Goal: Task Accomplishment & Management: Manage account settings

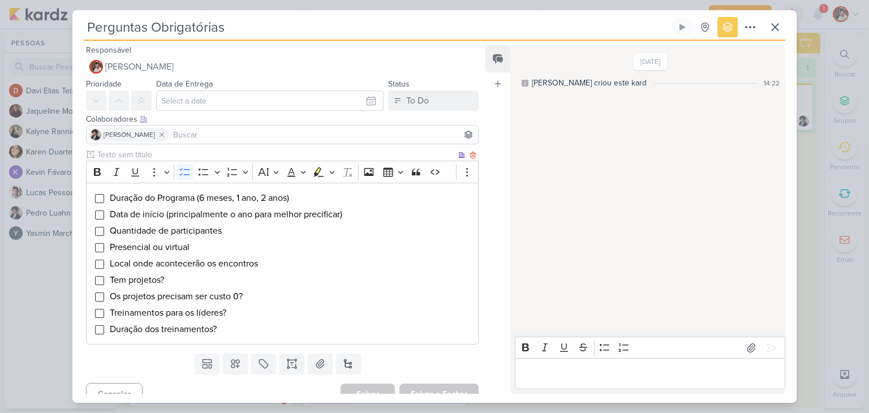
scroll to position [188, 0]
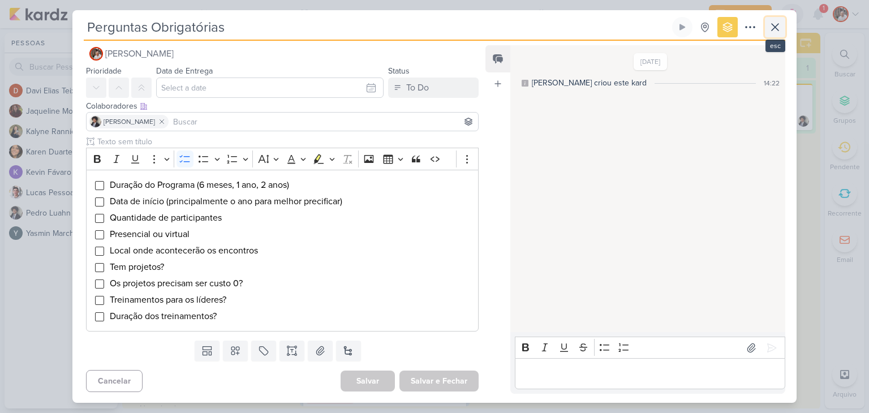
click at [774, 27] on icon at bounding box center [775, 27] width 14 height 14
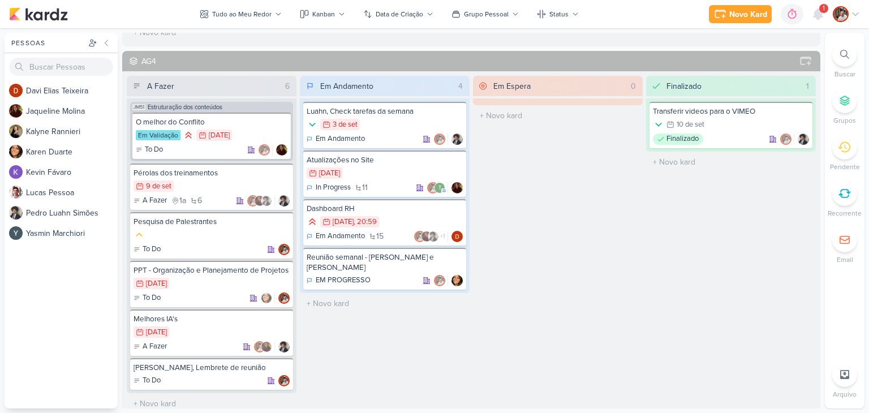
scroll to position [905, 0]
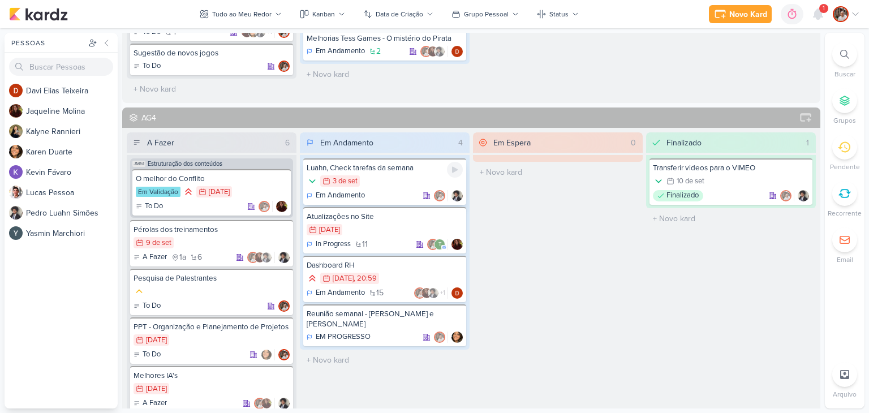
click at [389, 190] on div "Em Andamento" at bounding box center [385, 195] width 156 height 11
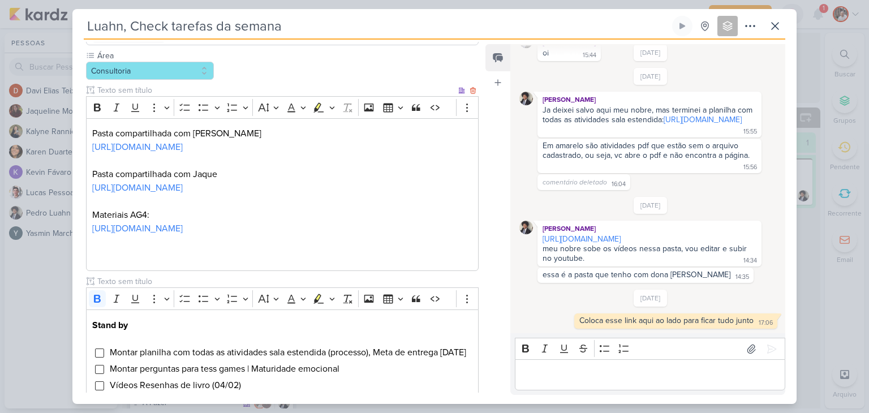
scroll to position [113, 0]
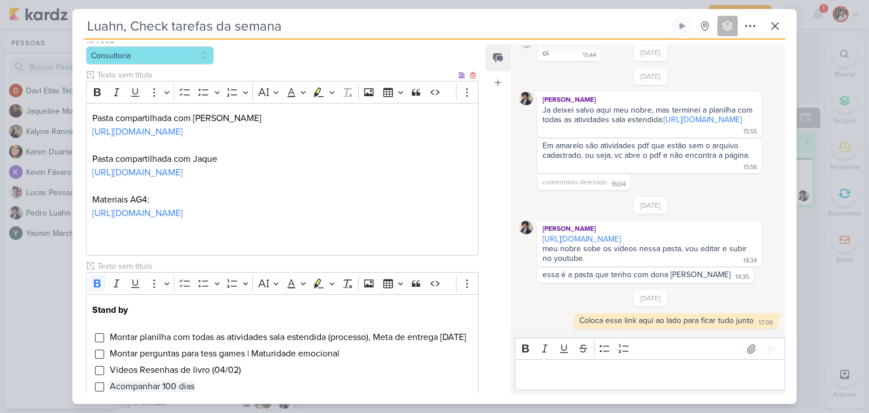
click at [90, 120] on div "Pasta compartilhada com Cezar [URL][DOMAIN_NAME] Pasta compartilhada com Jaque …" at bounding box center [282, 179] width 392 height 153
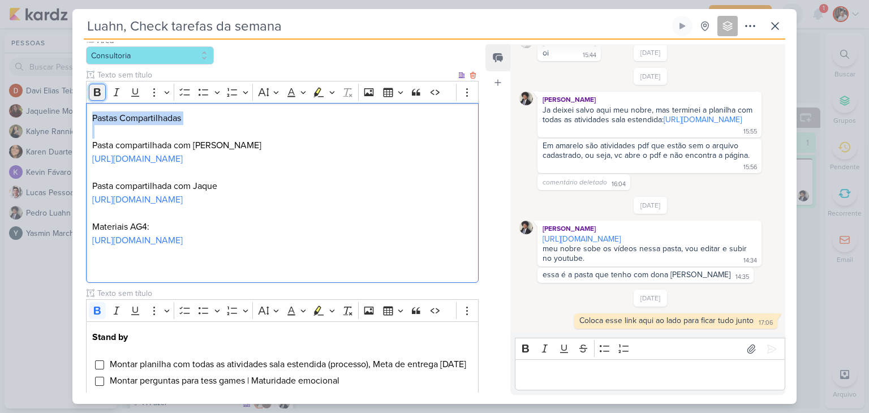
click at [98, 96] on icon "Editor toolbar" at bounding box center [97, 92] width 11 height 11
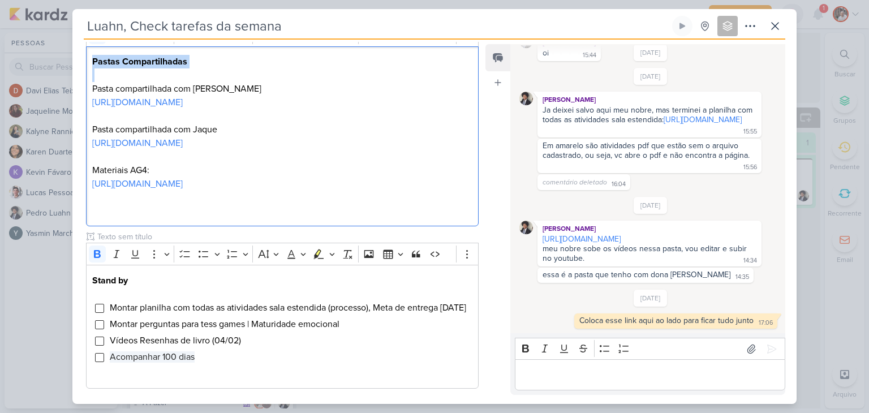
scroll to position [226, 0]
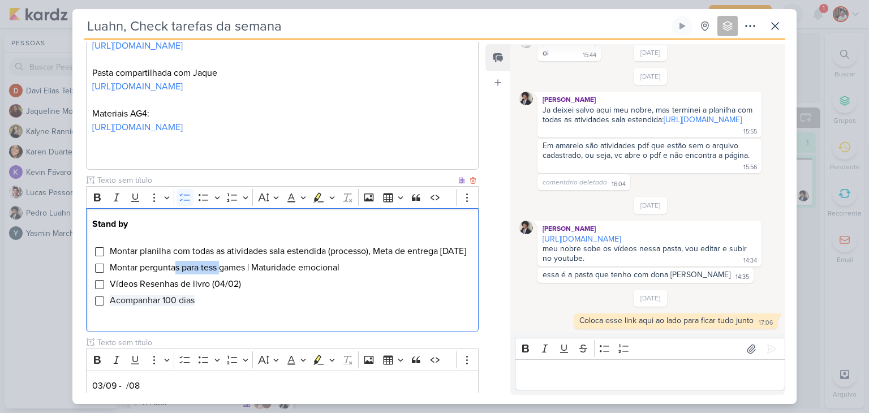
drag, startPoint x: 173, startPoint y: 294, endPoint x: 218, endPoint y: 299, distance: 45.5
click at [218, 273] on span "Montar perguntas para tess games | Maturidade emocional" at bounding box center [225, 267] width 230 height 11
drag, startPoint x: 238, startPoint y: 292, endPoint x: 256, endPoint y: 296, distance: 18.0
click at [256, 273] on span "Montar perguntas para tess games | Maturidade emocional" at bounding box center [225, 267] width 230 height 11
click at [299, 273] on span "Montar perguntas para tess games | Maturidade emocional" at bounding box center [225, 267] width 230 height 11
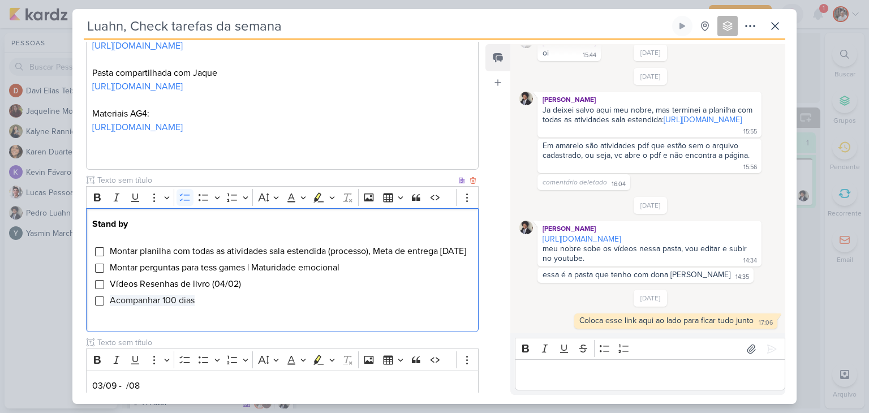
click at [156, 332] on div "Stand by Montar planilha com todas as atividades sala estendida (processo), Met…" at bounding box center [282, 270] width 392 height 124
click at [199, 307] on li "Acompanhar 100 dias" at bounding box center [290, 301] width 363 height 14
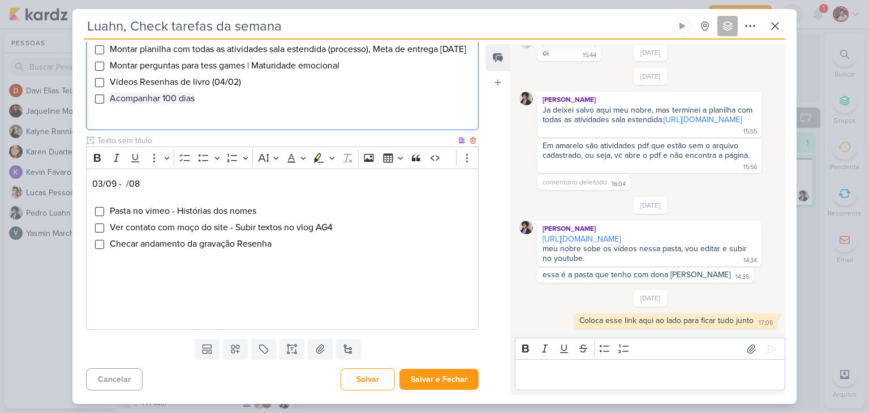
scroll to position [454, 0]
click at [424, 381] on button "Salvar e Fechar" at bounding box center [438, 379] width 79 height 21
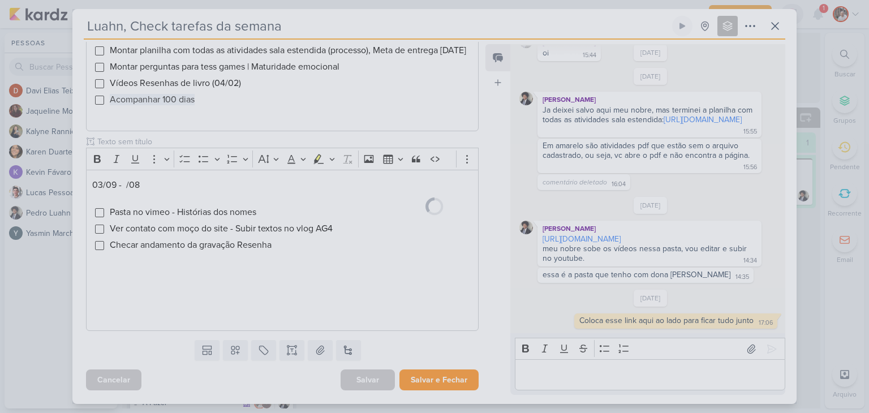
scroll to position [453, 0]
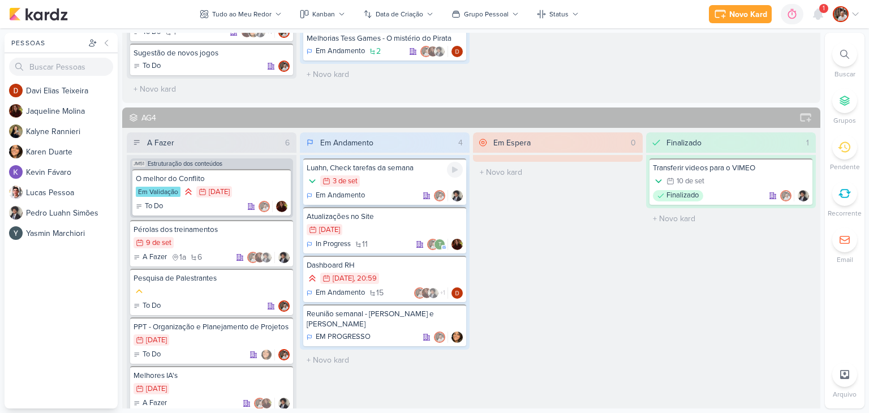
click at [405, 165] on div "Luahn, Check tarefas da semana" at bounding box center [385, 168] width 156 height 10
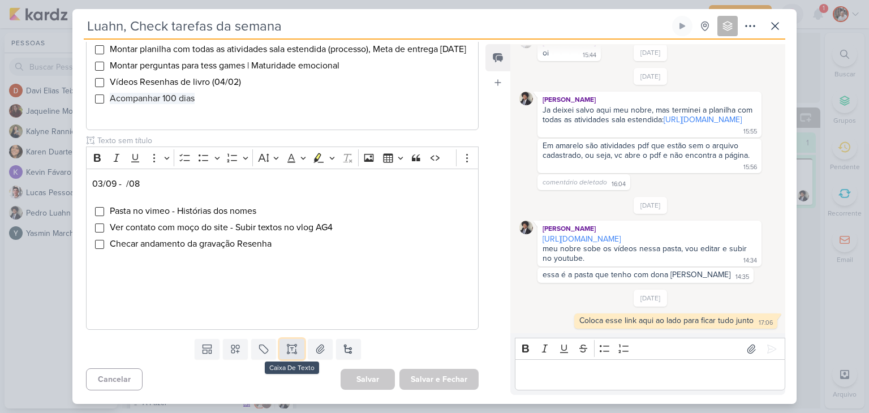
click at [287, 349] on icon at bounding box center [291, 348] width 11 height 11
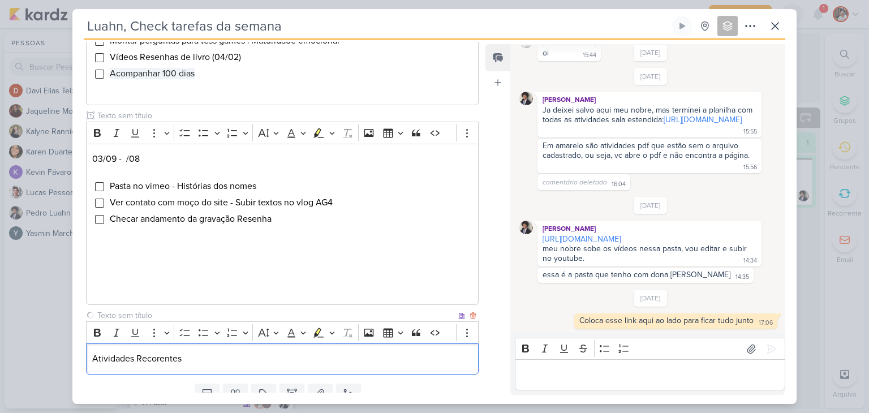
scroll to position [523, 0]
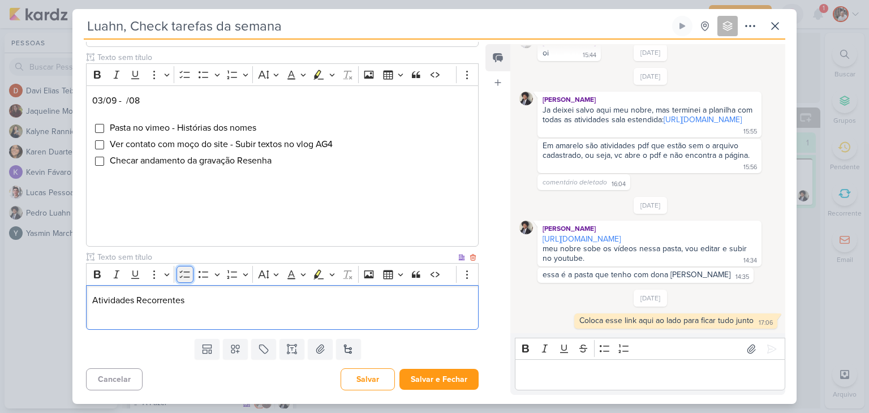
click at [184, 280] on icon "Editor toolbar" at bounding box center [184, 274] width 11 height 11
click at [208, 307] on p "Atividades Recorrentes" at bounding box center [282, 301] width 380 height 14
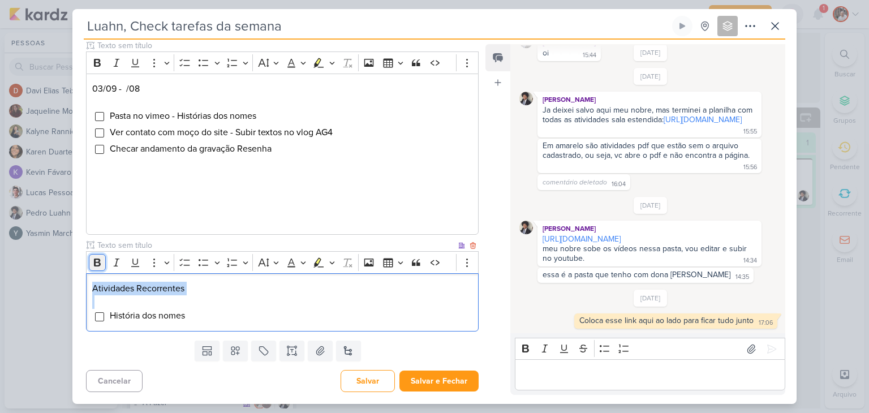
click at [96, 268] on icon "Editor toolbar" at bounding box center [97, 262] width 11 height 11
click at [455, 309] on p "Editor editing area: main" at bounding box center [282, 302] width 380 height 14
drag, startPoint x: 460, startPoint y: 289, endPoint x: 449, endPoint y: 297, distance: 13.8
click at [449, 273] on div "Bold Italic Underline More To-do List Bulleted List Bulleted List Numbered List…" at bounding box center [282, 262] width 392 height 22
click at [461, 268] on icon "Editor toolbar" at bounding box center [466, 262] width 11 height 11
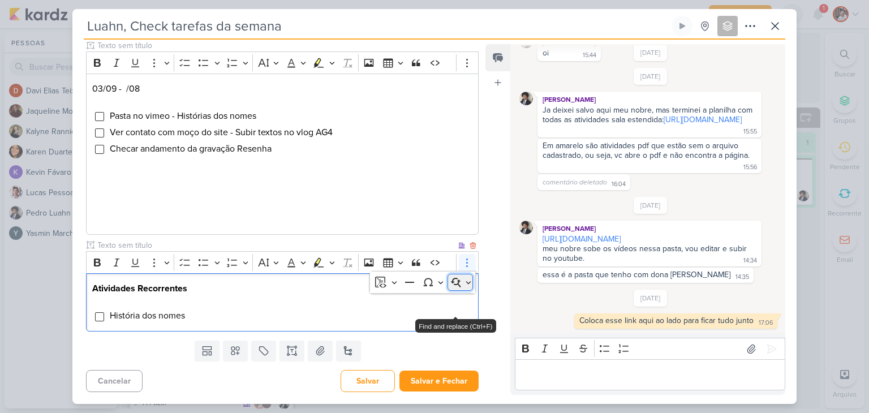
click at [450, 288] on icon "Dropdown toolbar" at bounding box center [455, 282] width 11 height 11
click at [455, 288] on icon "Dropdown toolbar" at bounding box center [455, 282] width 11 height 11
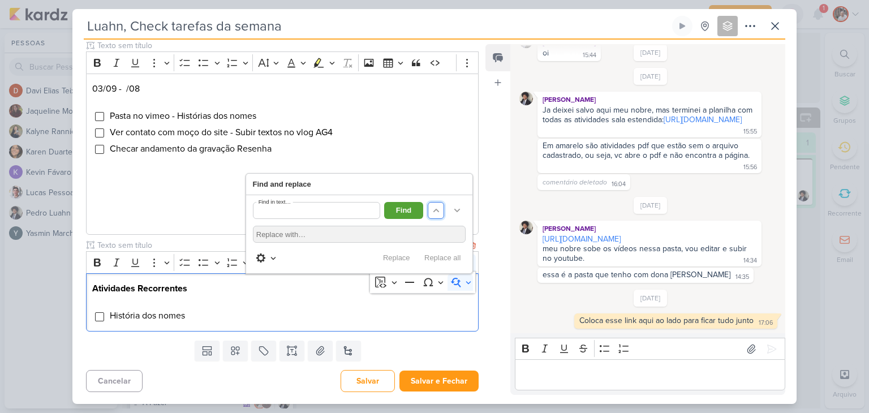
click at [431, 216] on icon "Dropdown toolbar" at bounding box center [435, 210] width 11 height 11
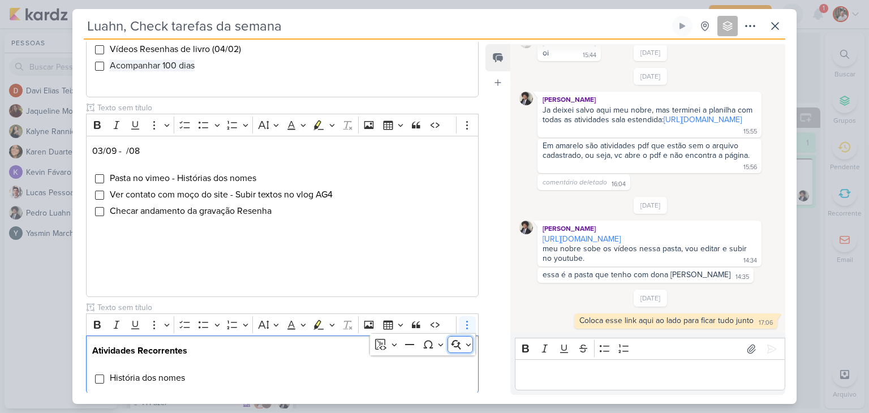
scroll to position [410, 0]
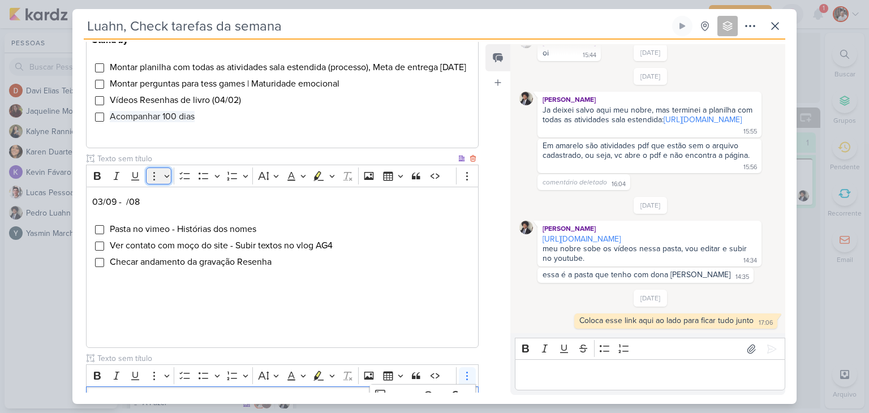
click at [152, 205] on div "Rich Text Editor Bold Italic Underline More To-do List Bulleted List Bulleted L…" at bounding box center [282, 256] width 392 height 183
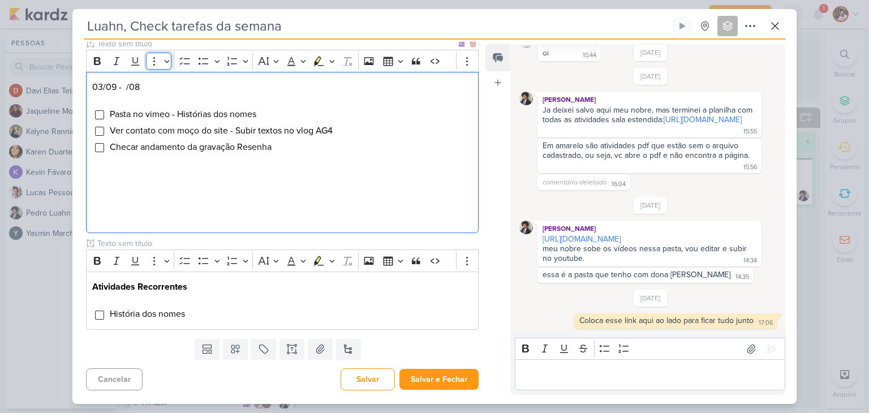
scroll to position [437, 0]
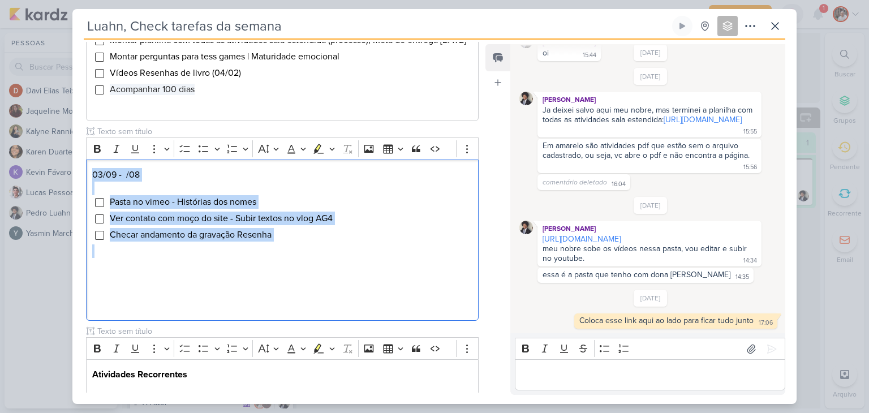
drag, startPoint x: 153, startPoint y: 258, endPoint x: 56, endPoint y: 195, distance: 116.1
click at [56, 195] on div "Luahn, Check tarefas da semana Criado por [PERSON_NAME]" at bounding box center [434, 206] width 869 height 413
copy div "03/09 - /08 Pasta no vimeo - Histórias dos nomes Ver contato com moço do site -…"
click at [470, 135] on icon at bounding box center [472, 131] width 5 height 6
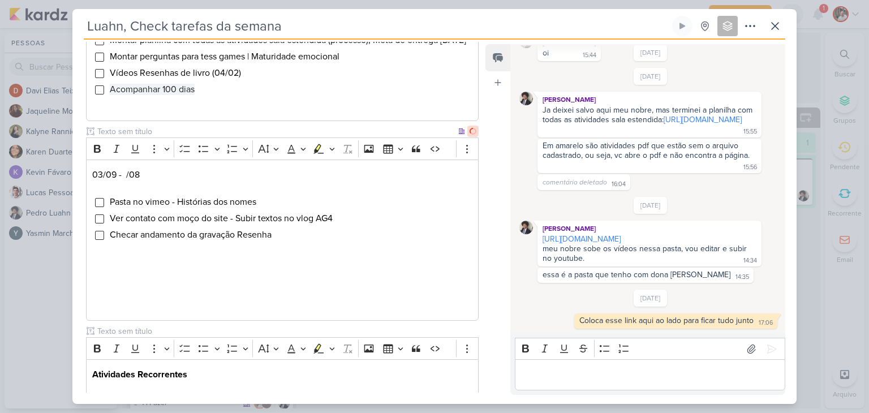
scroll to position [351, 0]
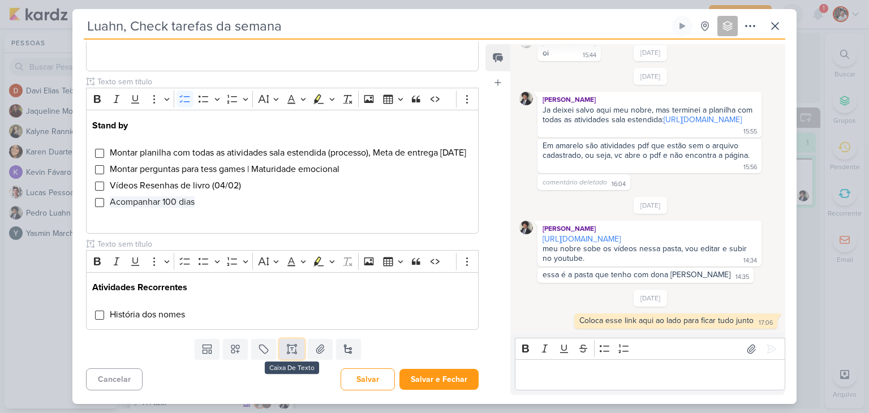
click at [288, 351] on icon at bounding box center [291, 348] width 11 height 11
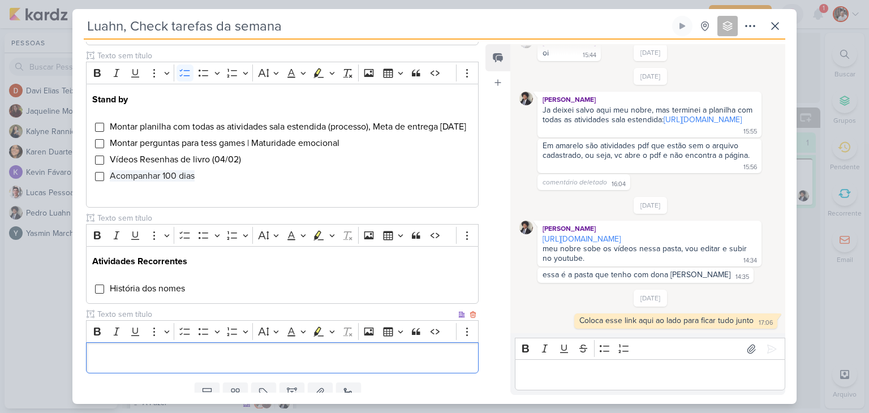
click at [120, 364] on p "Editor editing area: main" at bounding box center [282, 358] width 380 height 14
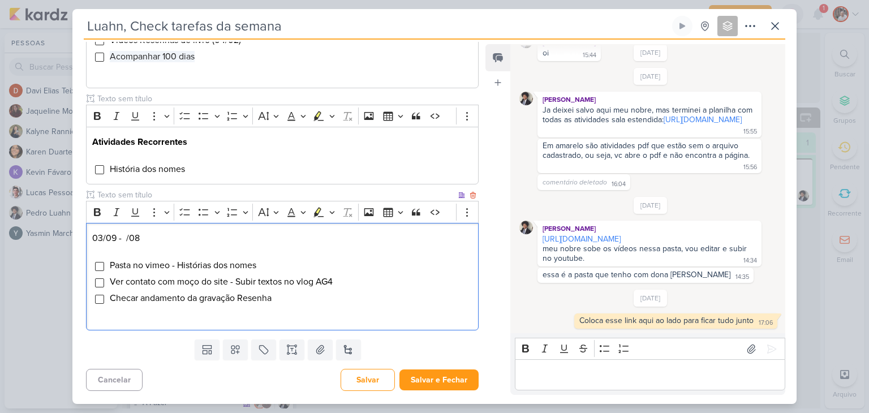
scroll to position [496, 0]
click at [430, 381] on button "Salvar e Fechar" at bounding box center [438, 379] width 79 height 21
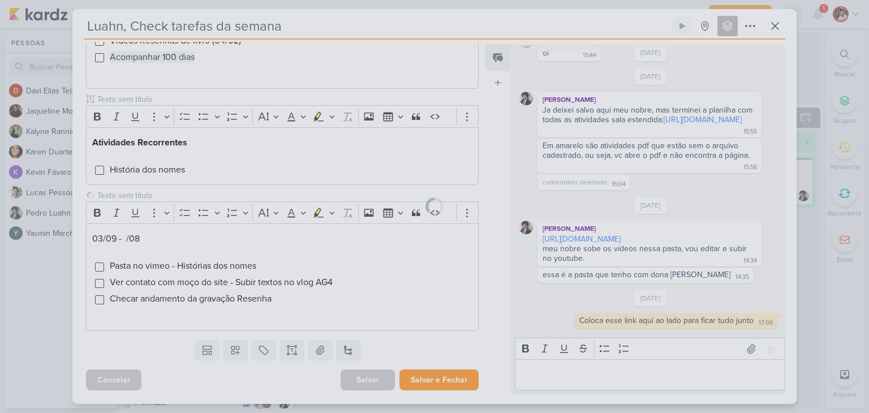
scroll to position [495, 0]
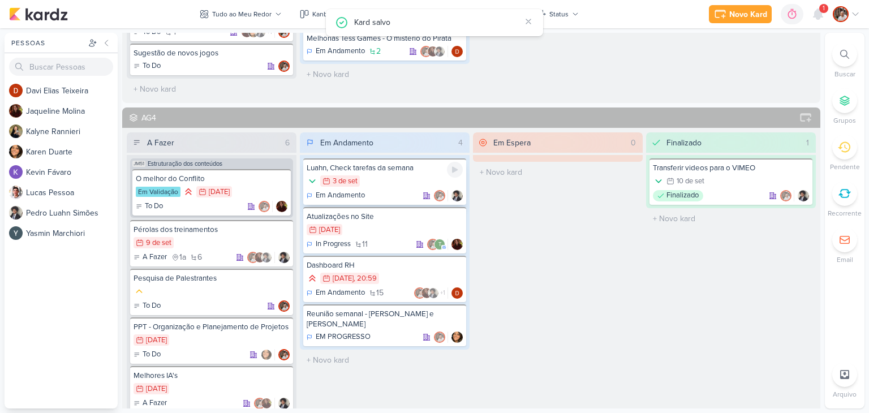
click at [405, 171] on div "Luahn, Check tarefas da semana 3/9 [DATE] Em Andamento" at bounding box center [384, 181] width 163 height 46
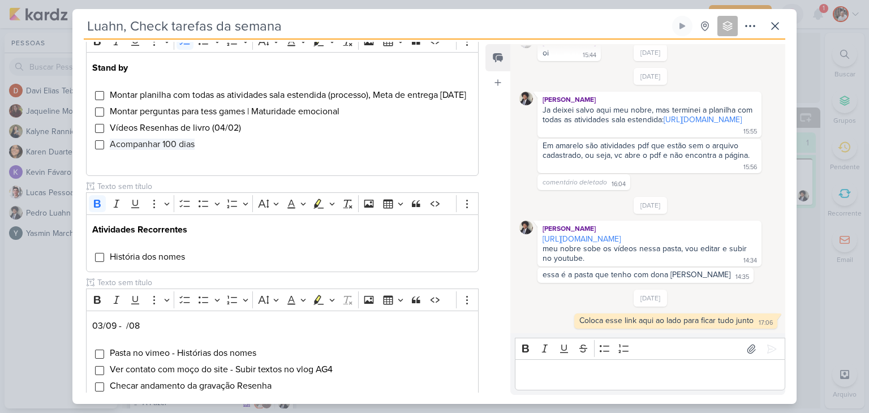
scroll to position [439, 0]
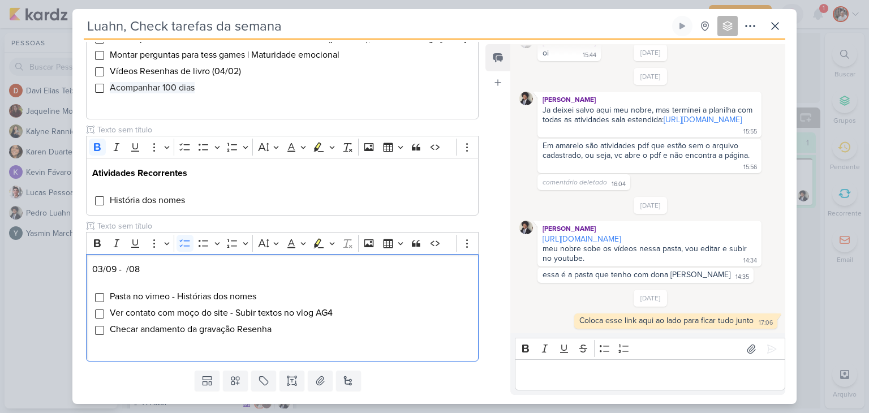
drag, startPoint x: 277, startPoint y: 324, endPoint x: 74, endPoint y: 324, distance: 203.0
click at [74, 324] on div "Área Consultoria" at bounding box center [277, 37] width 411 height 657
click at [366, 320] on li "Ver contato com moço do site - Subir textos no vlog AG4" at bounding box center [290, 313] width 363 height 14
click at [304, 336] on li "Checar andamento da gravação Resenha" at bounding box center [290, 329] width 363 height 14
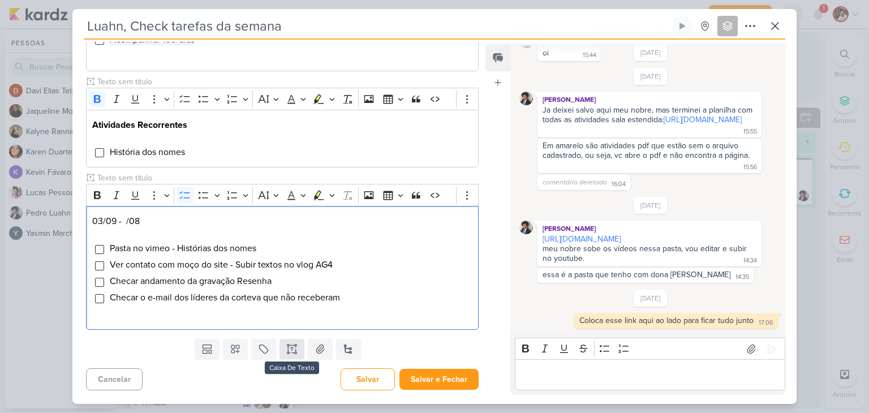
scroll to position [512, 0]
click at [363, 377] on button "Salvar" at bounding box center [367, 379] width 54 height 22
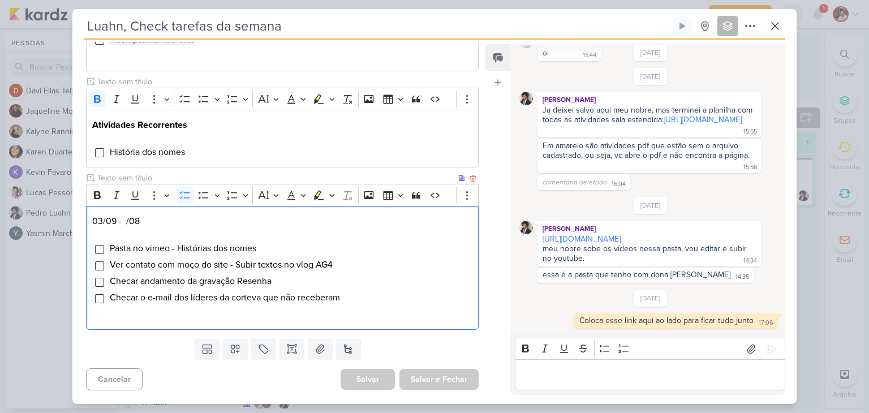
click at [416, 302] on li "Checar o e-mail dos líderes da corteva que não receberam" at bounding box center [290, 298] width 363 height 14
click at [568, 378] on p "Editor editing area: main" at bounding box center [649, 375] width 258 height 14
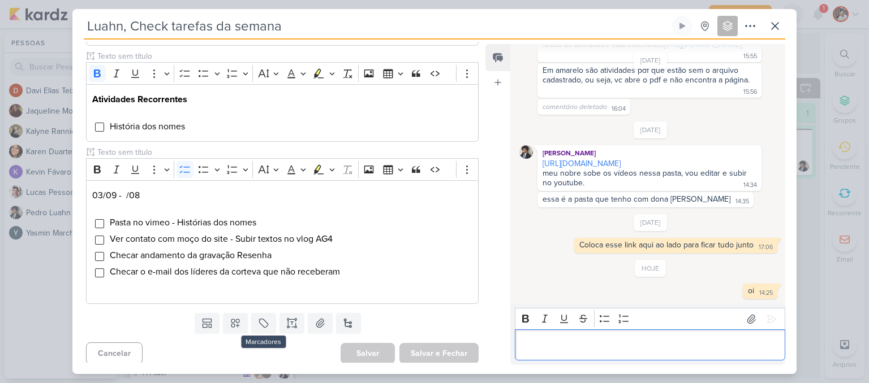
scroll to position [542, 0]
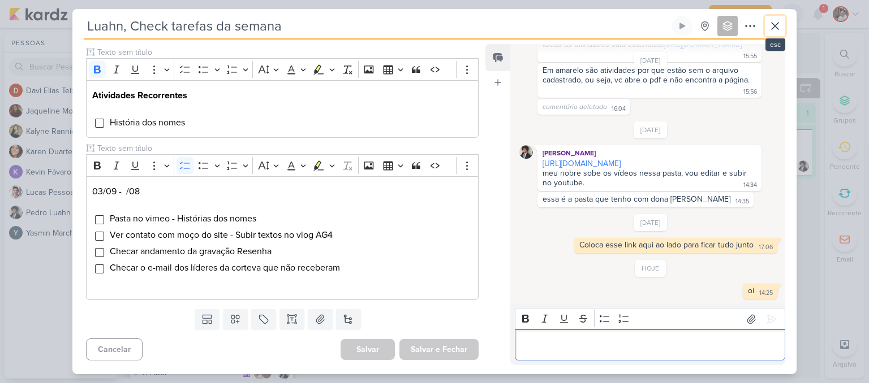
click at [773, 26] on icon at bounding box center [775, 26] width 14 height 14
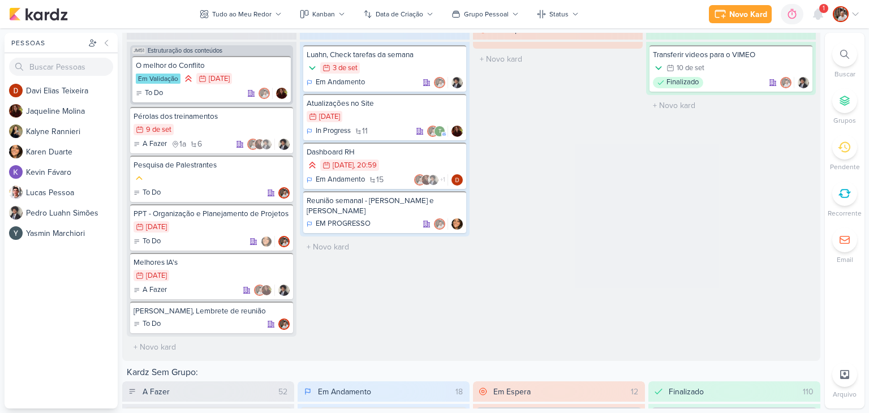
scroll to position [961, 0]
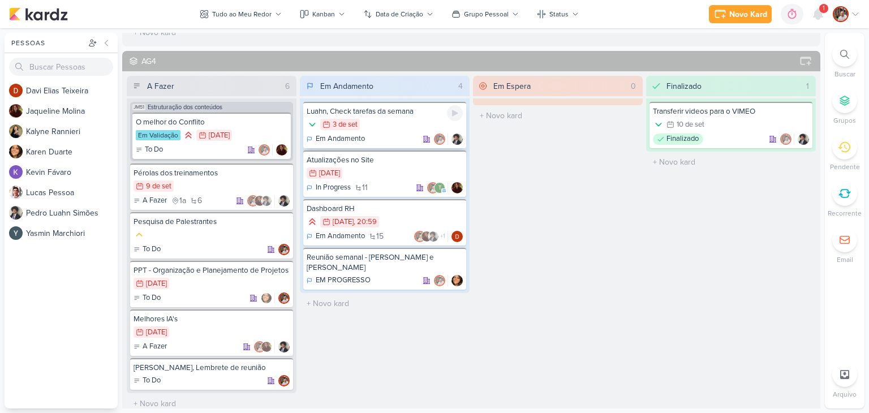
click at [398, 134] on div "Em Andamento" at bounding box center [385, 138] width 156 height 11
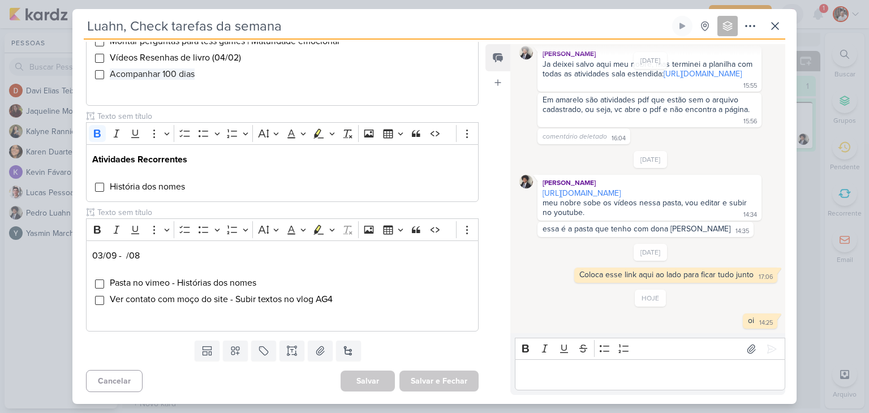
scroll to position [480, 0]
click at [361, 299] on li "Ver contato com moço do site - Subir textos no vlog AG4" at bounding box center [290, 298] width 363 height 14
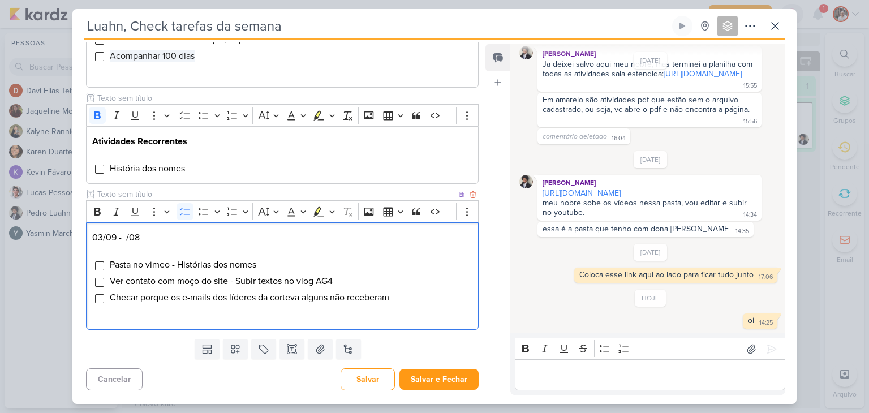
scroll to position [496, 0]
click at [365, 383] on button "Salvar" at bounding box center [367, 379] width 54 height 22
